Goal: Task Accomplishment & Management: Manage account settings

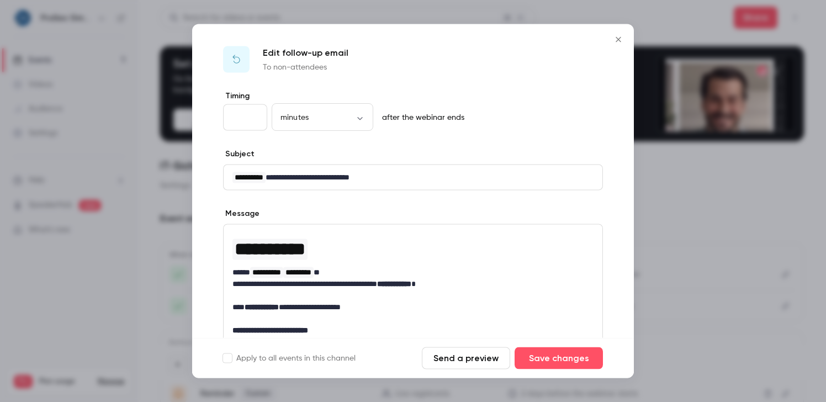
scroll to position [86, 0]
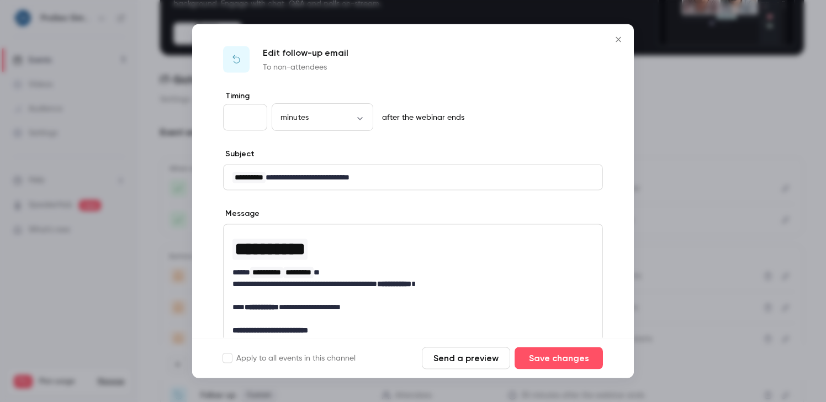
click at [619, 38] on icon "Close" at bounding box center [617, 39] width 5 height 5
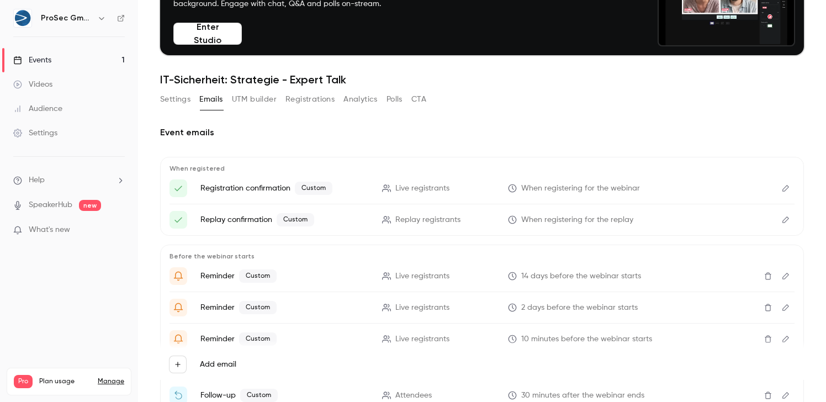
scroll to position [134, 0]
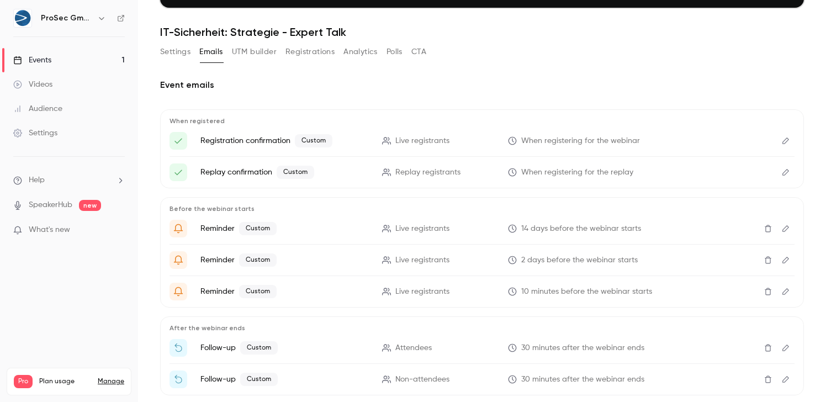
click at [41, 126] on link "Settings" at bounding box center [69, 133] width 138 height 24
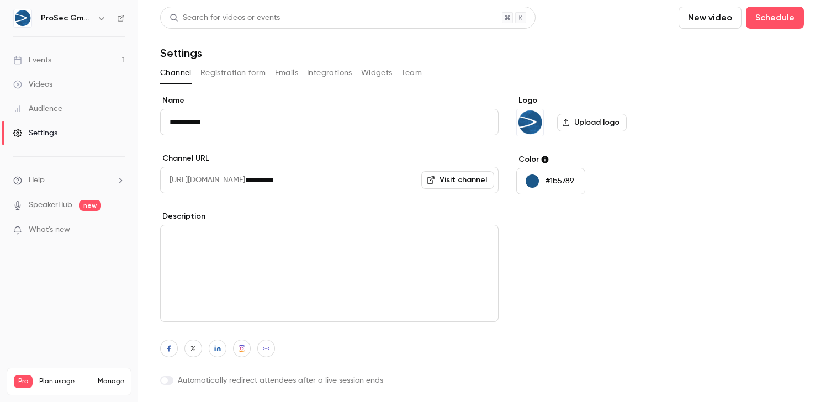
click at [244, 72] on button "Registration form" at bounding box center [233, 73] width 66 height 18
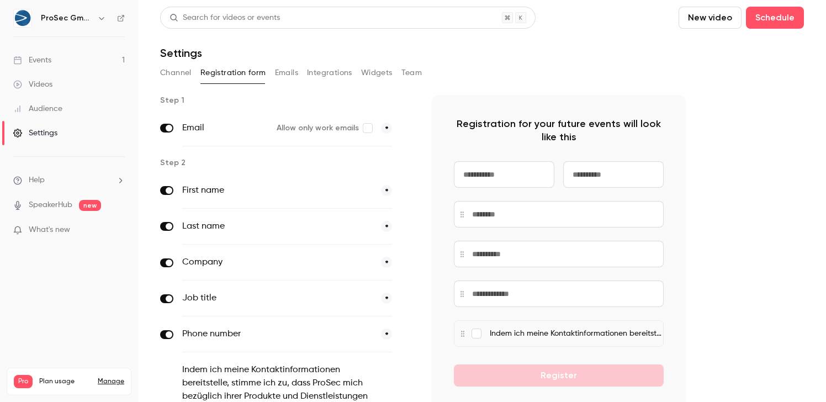
click at [328, 73] on button "Integrations" at bounding box center [329, 73] width 45 height 18
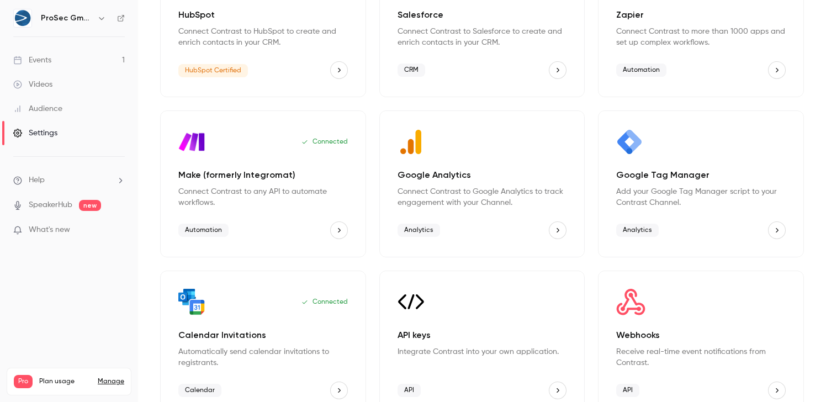
scroll to position [167, 0]
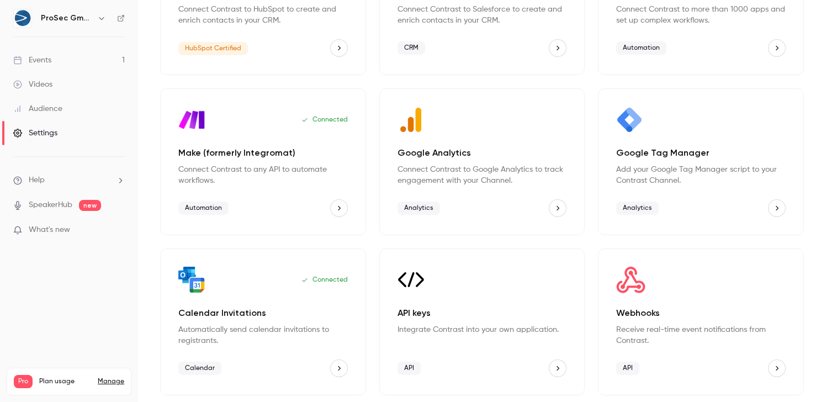
click at [704, 201] on div "Analytics" at bounding box center [700, 208] width 169 height 18
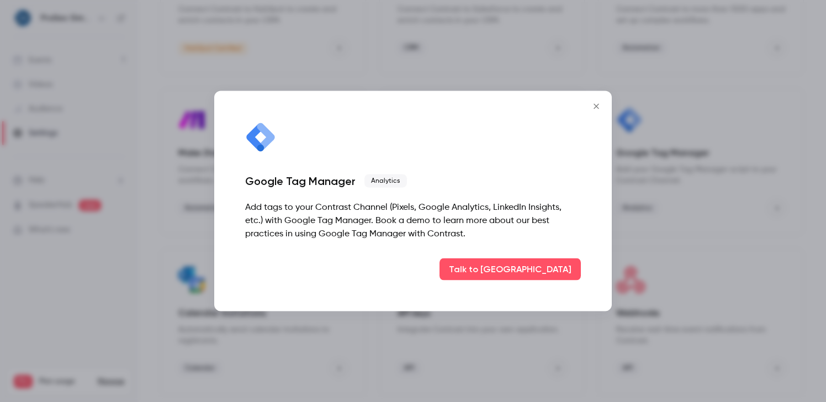
click at [597, 104] on icon "Close" at bounding box center [595, 106] width 13 height 9
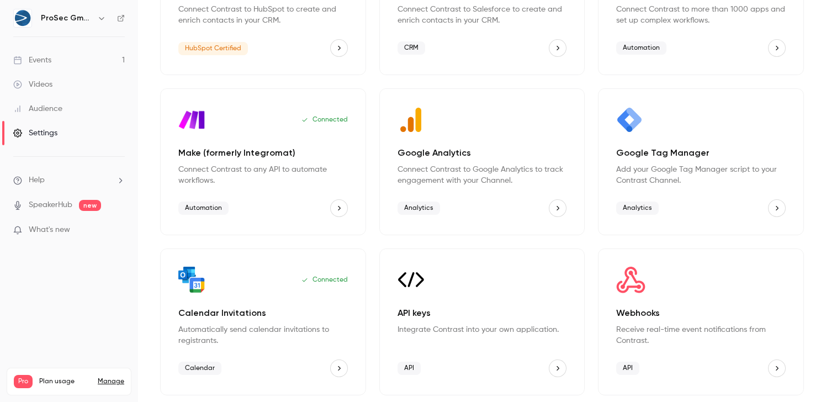
click at [514, 179] on p "Connect Contrast to Google Analytics to track engagement with your Channel." at bounding box center [481, 175] width 169 height 22
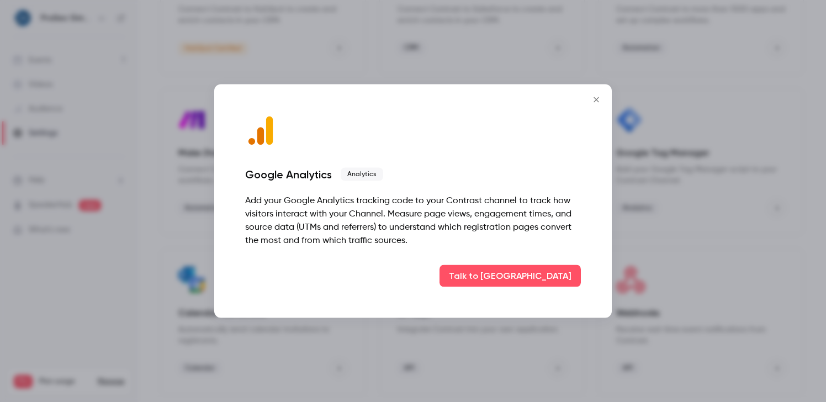
click at [597, 96] on icon "Close" at bounding box center [595, 99] width 13 height 9
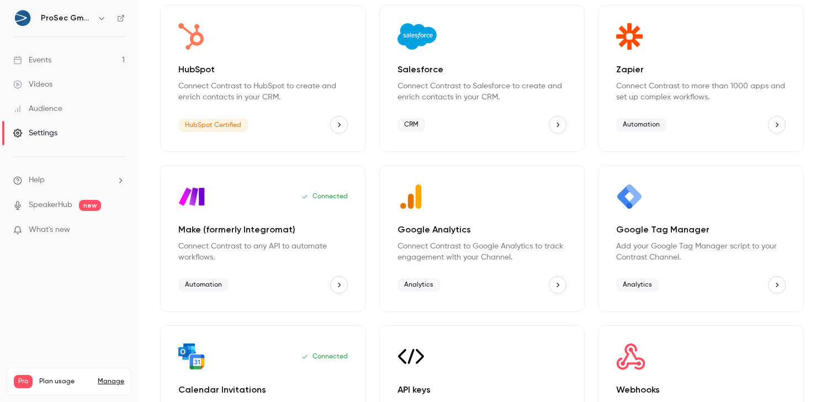
scroll to position [89, 0]
click at [427, 286] on span "Analytics" at bounding box center [418, 285] width 42 height 13
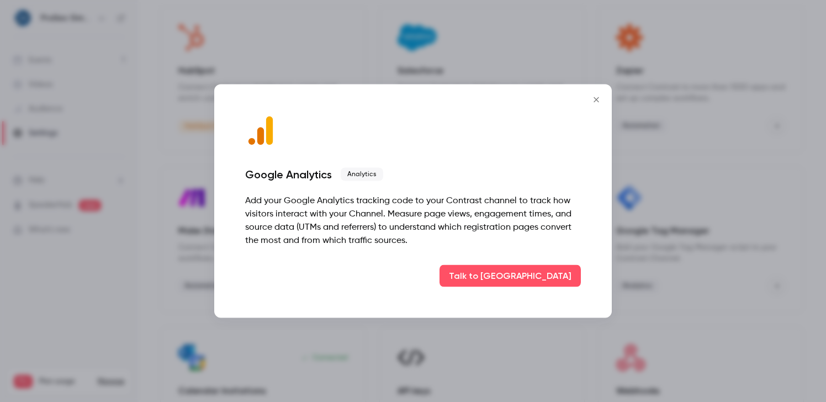
click at [591, 99] on icon "Close" at bounding box center [595, 99] width 13 height 9
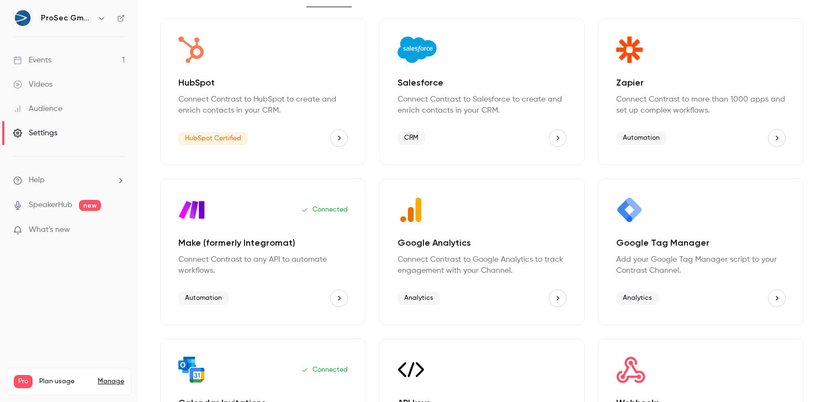
scroll to position [0, 0]
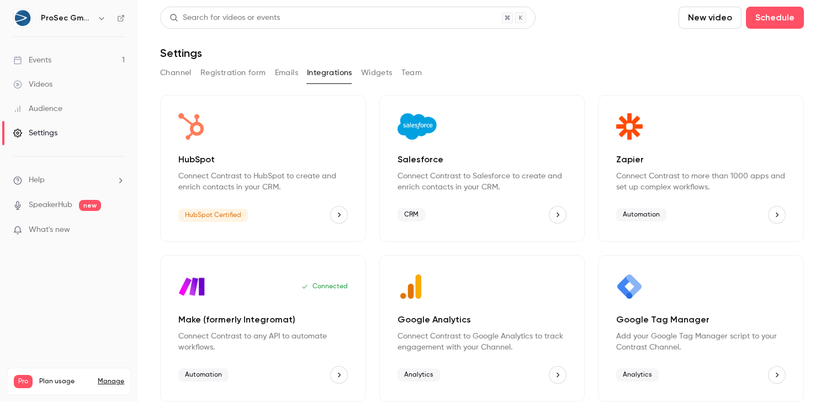
click at [381, 73] on button "Widgets" at bounding box center [376, 73] width 31 height 18
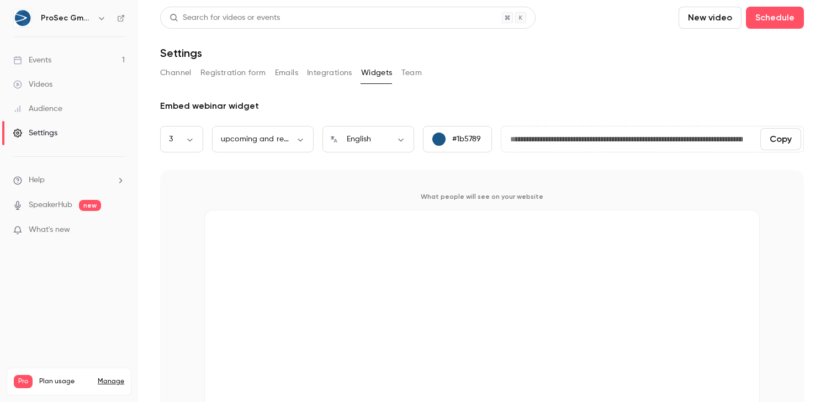
click at [343, 75] on button "Integrations" at bounding box center [329, 73] width 45 height 18
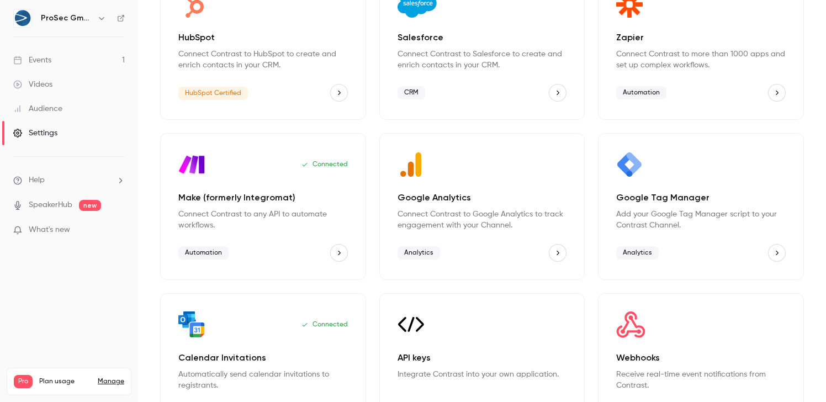
scroll to position [167, 0]
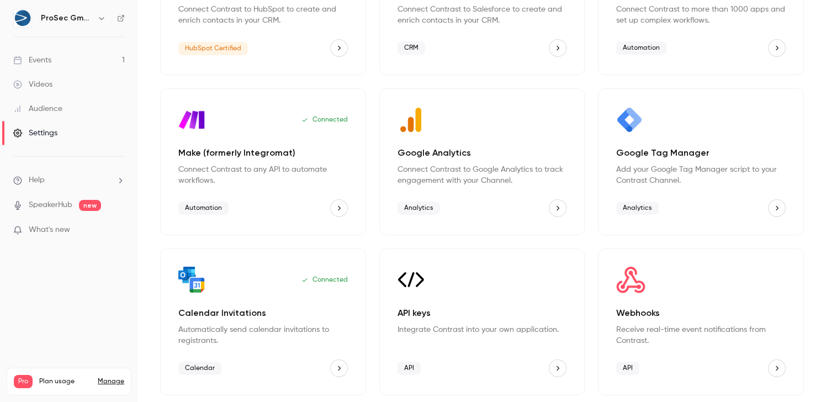
click at [557, 205] on icon "Google Analytics" at bounding box center [558, 208] width 8 height 8
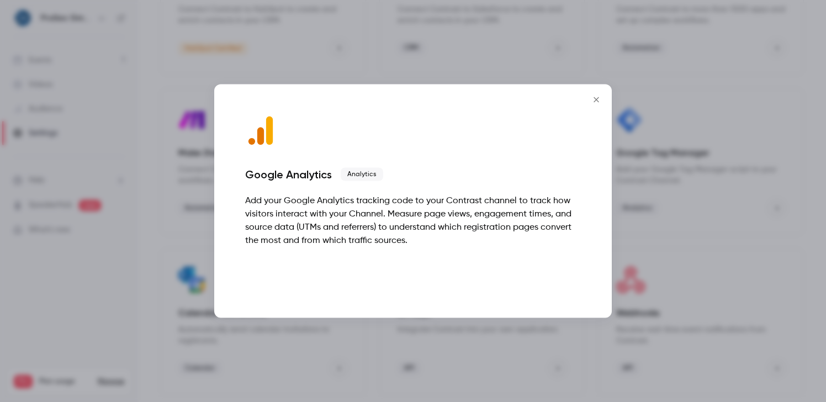
click at [547, 280] on button "Talk to [GEOGRAPHIC_DATA]" at bounding box center [509, 276] width 141 height 22
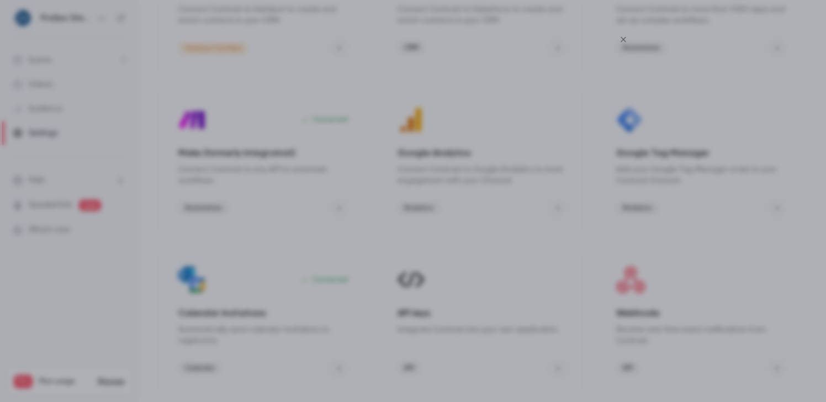
click at [623, 42] on icon "Close" at bounding box center [622, 39] width 13 height 9
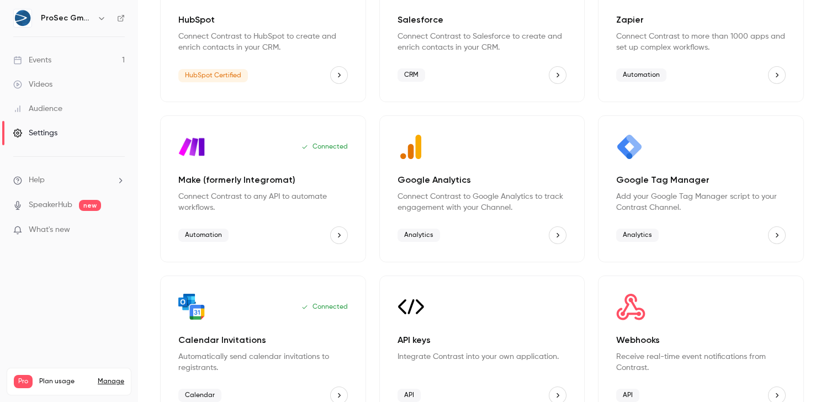
scroll to position [129, 0]
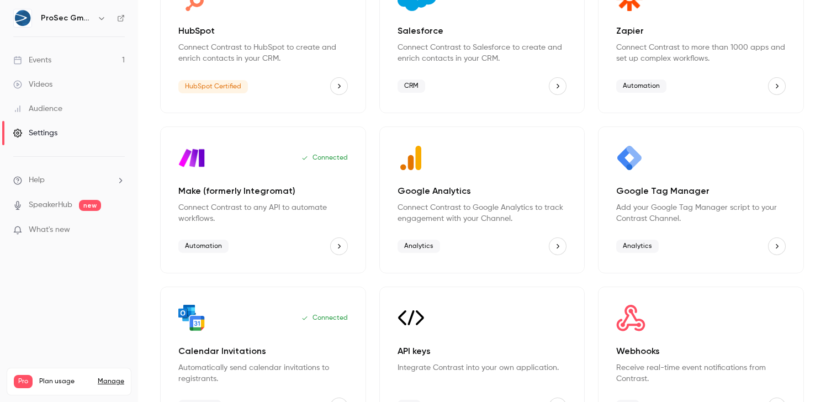
click at [810, 187] on main "Search for videos or events New video Schedule Settings Channel Registration fo…" at bounding box center [482, 201] width 688 height 402
click at [774, 242] on icon "Google Tag Manager" at bounding box center [777, 246] width 8 height 8
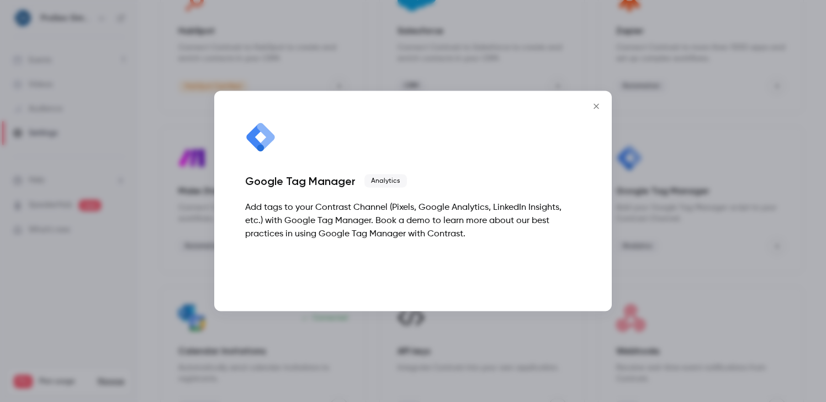
click at [546, 269] on button "Talk to [GEOGRAPHIC_DATA]" at bounding box center [509, 269] width 141 height 22
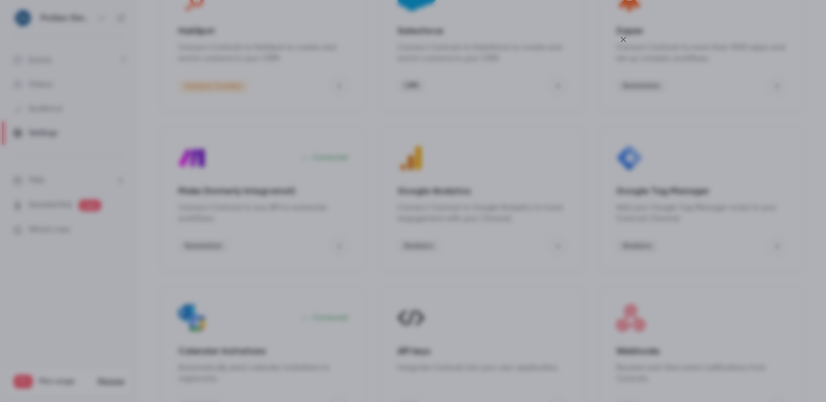
click at [621, 36] on icon "Close" at bounding box center [622, 39] width 13 height 9
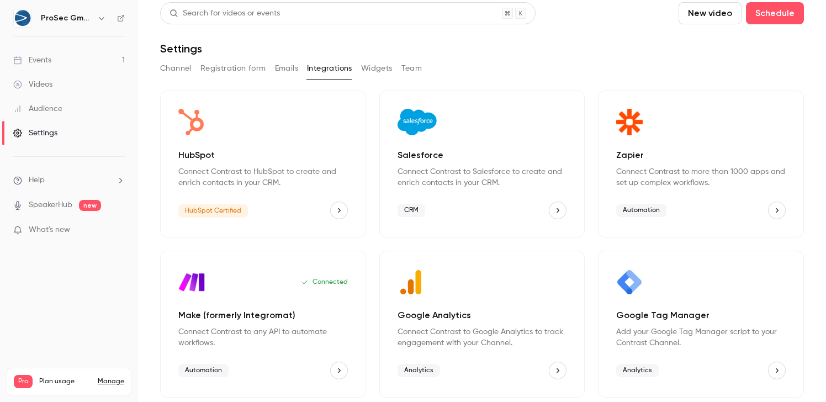
scroll to position [0, 0]
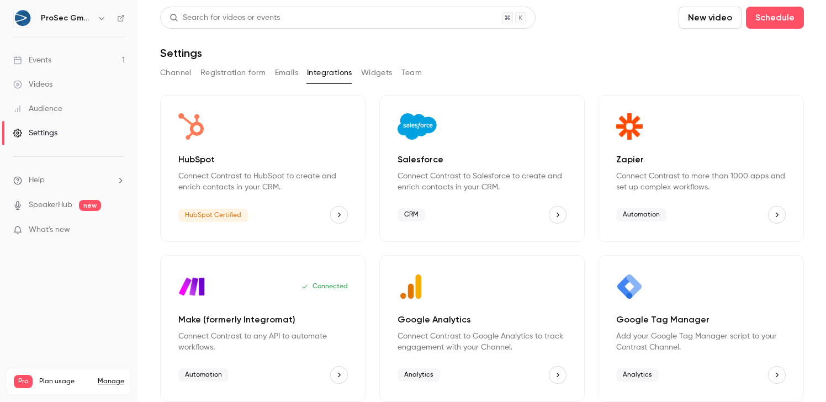
click at [113, 377] on link "Manage" at bounding box center [111, 381] width 26 height 9
